Goal: Task Accomplishment & Management: Manage account settings

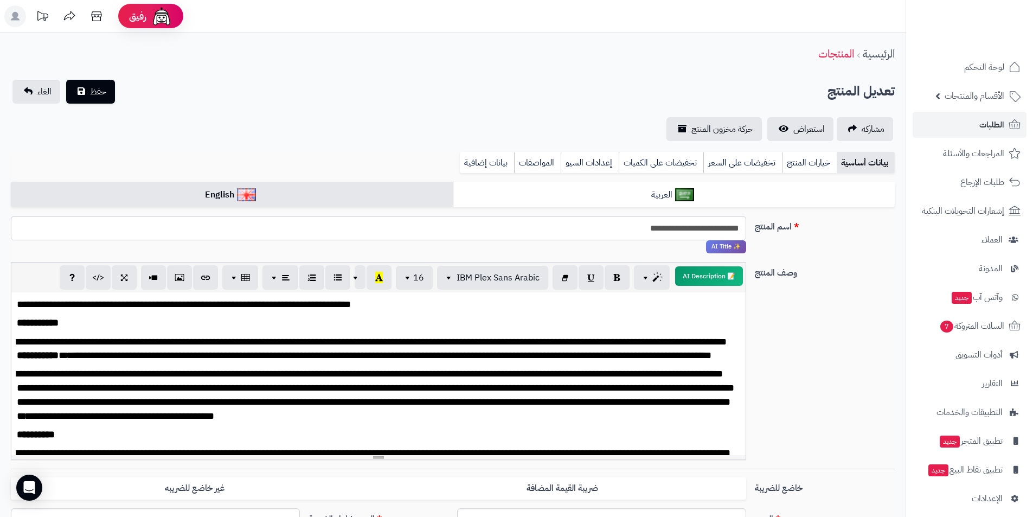
scroll to position [266, 0]
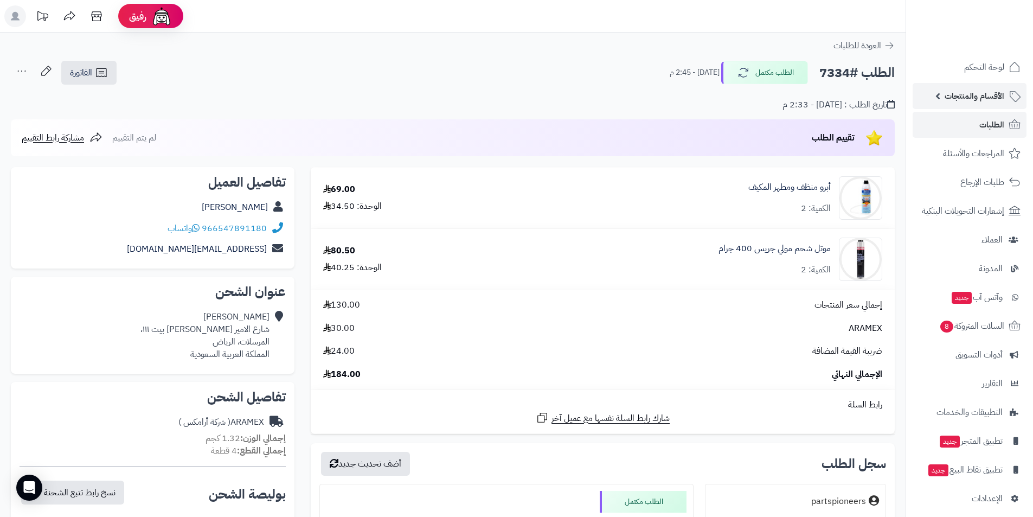
click at [965, 93] on span "الأقسام والمنتجات" at bounding box center [975, 95] width 60 height 15
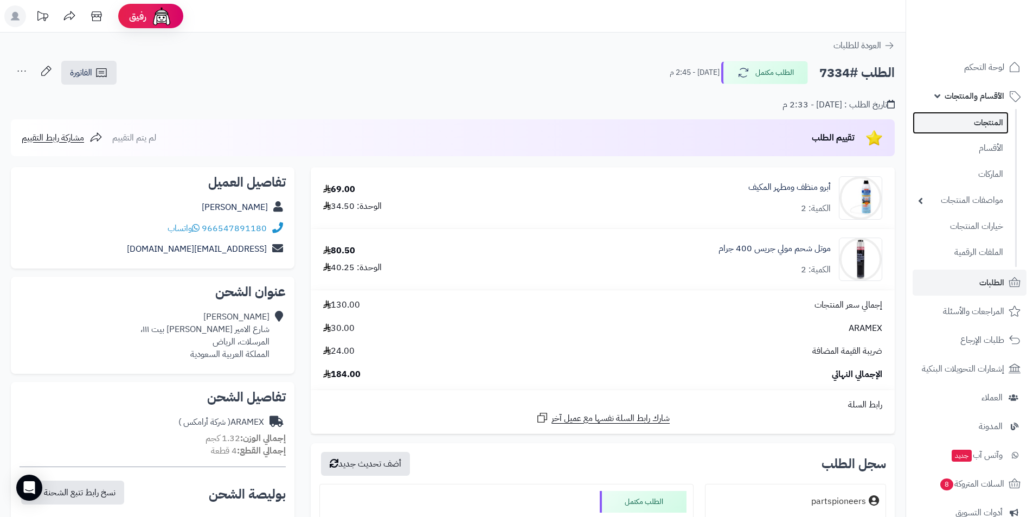
click at [965, 126] on link "المنتجات" at bounding box center [961, 123] width 96 height 22
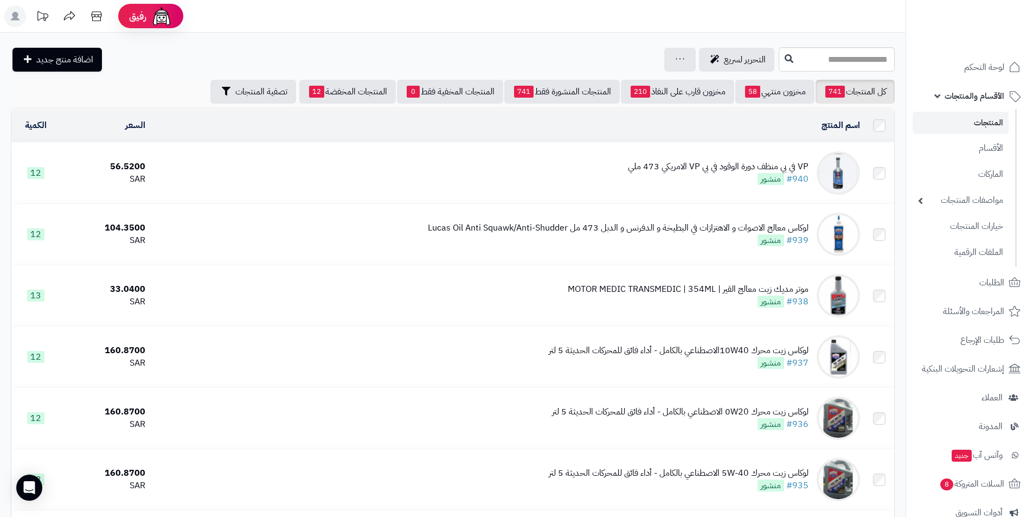
click at [755, 168] on div "VP في بي منظف دورة الوقود في بي VP الامريكي 473 ملي" at bounding box center [718, 167] width 181 height 12
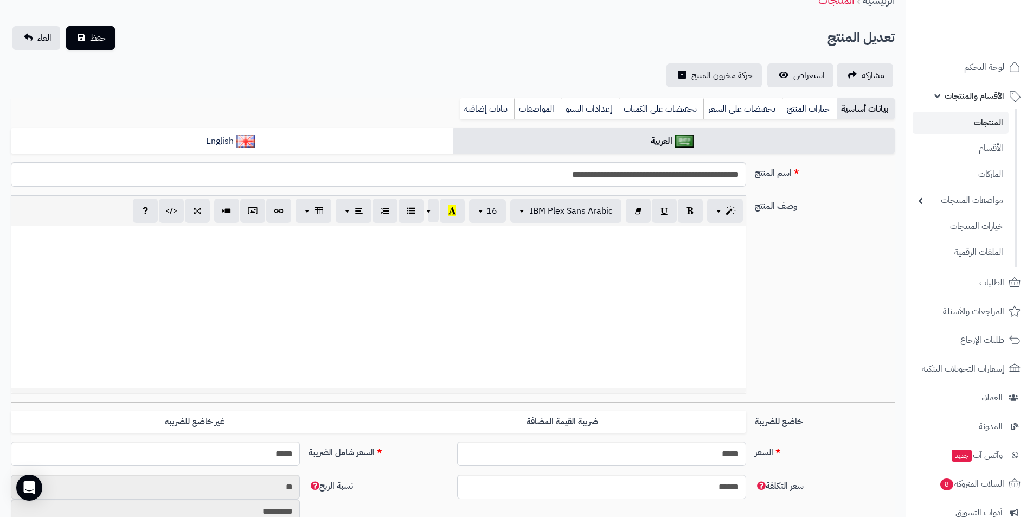
scroll to position [54, 0]
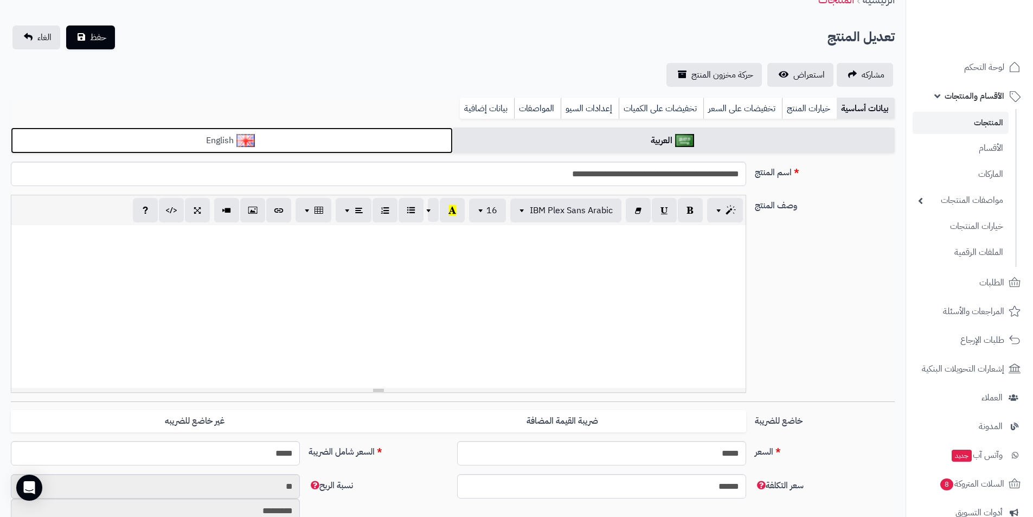
click at [408, 142] on link "English" at bounding box center [232, 140] width 442 height 27
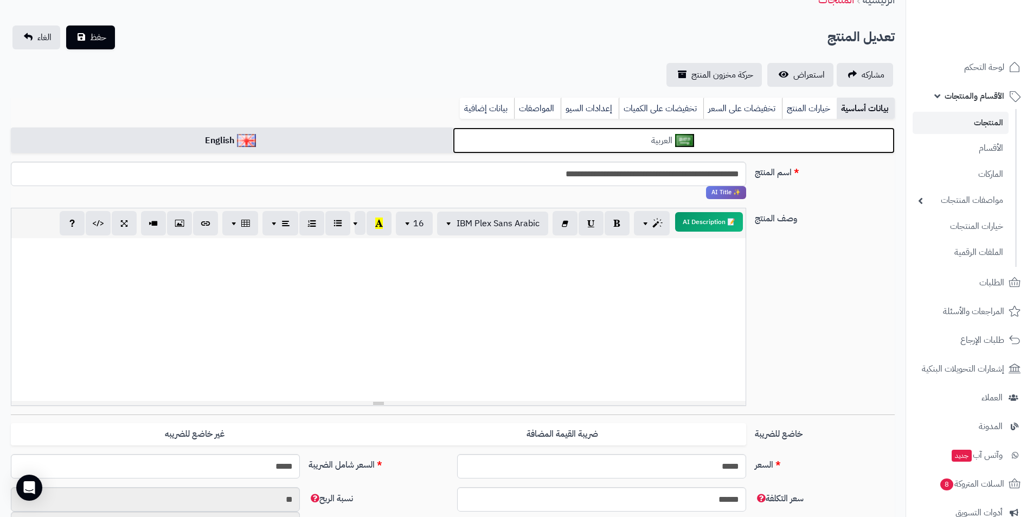
click at [492, 138] on link "العربية" at bounding box center [674, 140] width 442 height 27
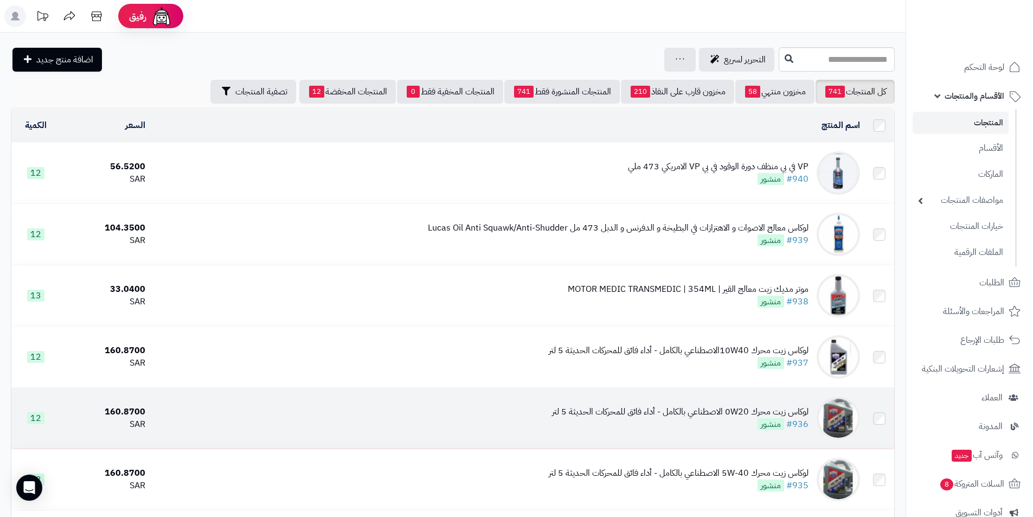
click at [723, 409] on div "لوكاس زيت محرك 0W20 الاصطناعي بالكامل - أداء فائق للمحركات الحديثة 5 لتر" at bounding box center [680, 412] width 257 height 12
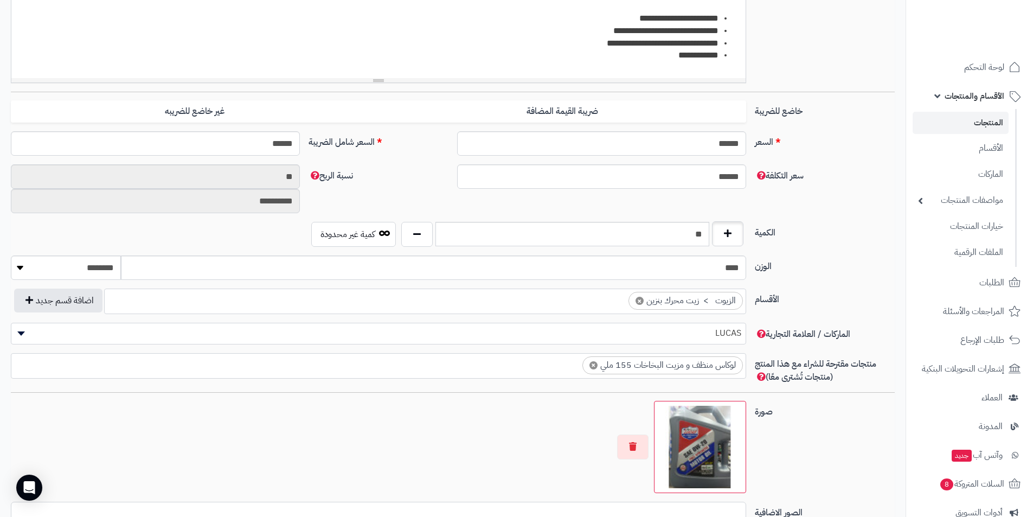
scroll to position [147, 0]
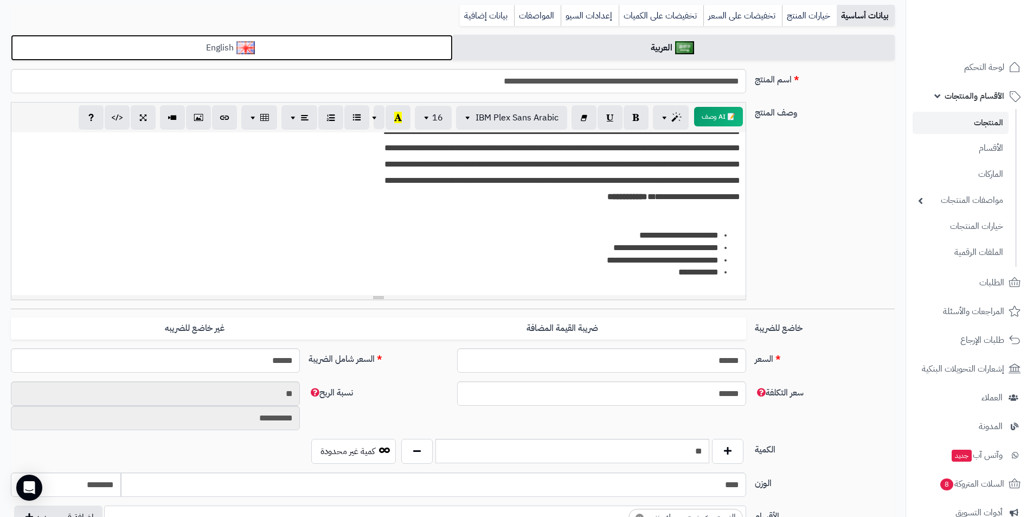
click at [390, 48] on link "English" at bounding box center [232, 48] width 442 height 27
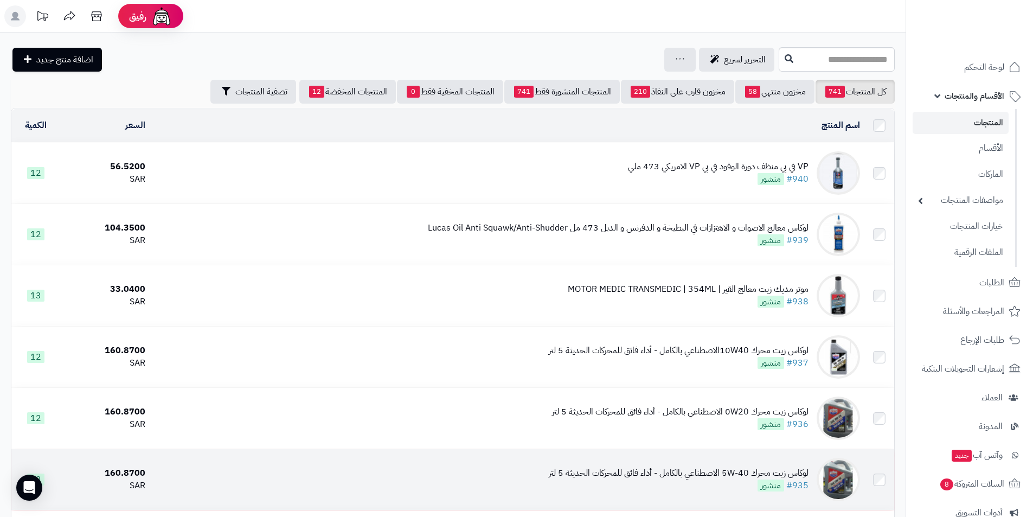
click at [754, 474] on div "لوكاس زيت محرك 5W-40 الاصطناعي بالكامل - أداء فائق للمحركات الحديثة 5 لتر" at bounding box center [679, 473] width 260 height 12
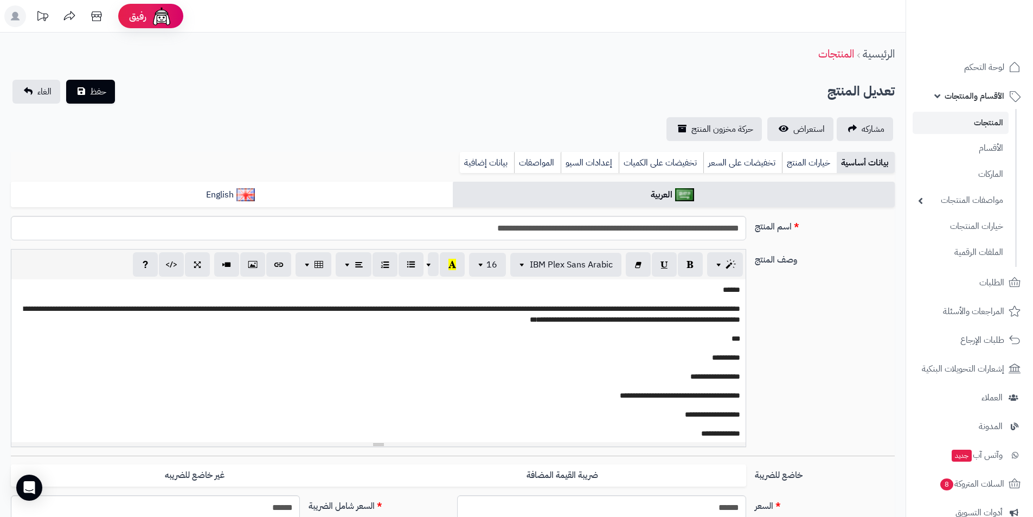
select select
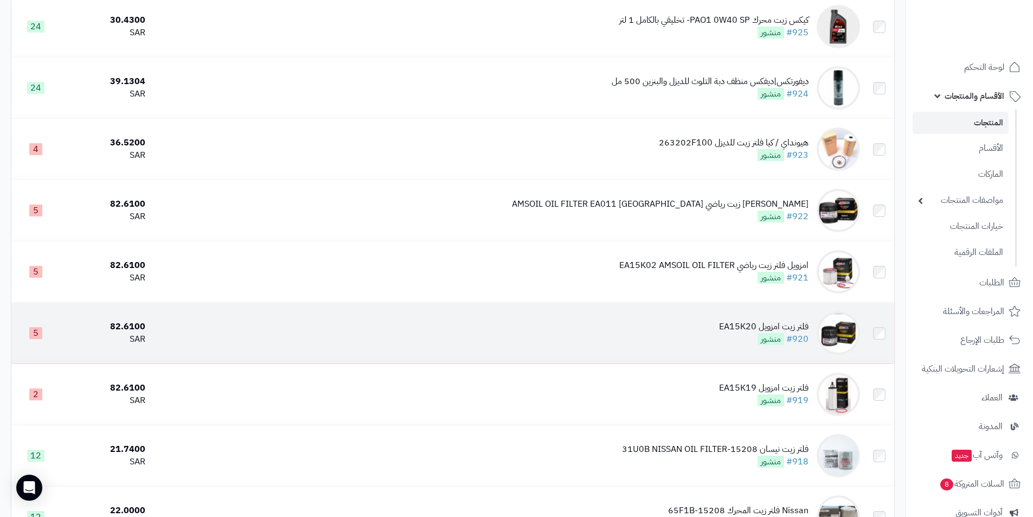
scroll to position [1085, 0]
